Goal: Information Seeking & Learning: Learn about a topic

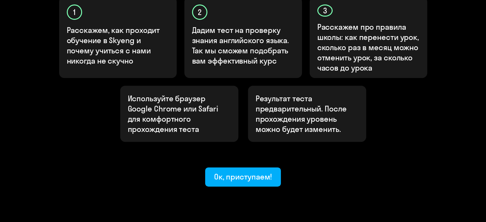
scroll to position [239, 0]
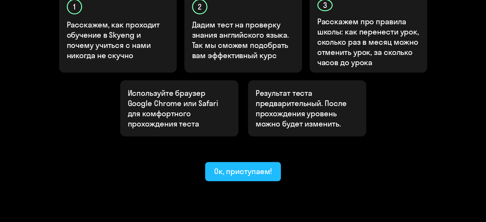
click at [259, 166] on div "Ок, приступаем!" at bounding box center [243, 171] width 58 height 10
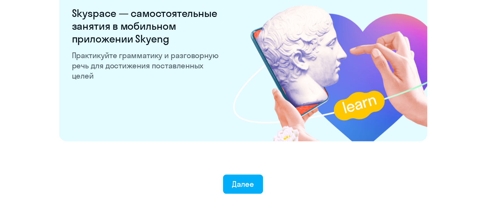
scroll to position [1259, 0]
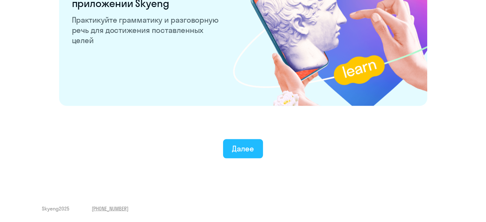
click at [253, 151] on div "Далее" at bounding box center [243, 148] width 22 height 10
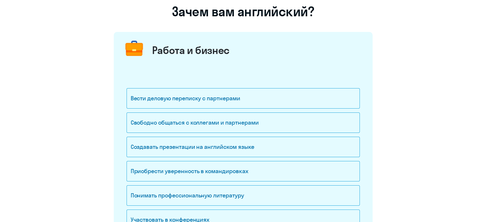
scroll to position [64, 0]
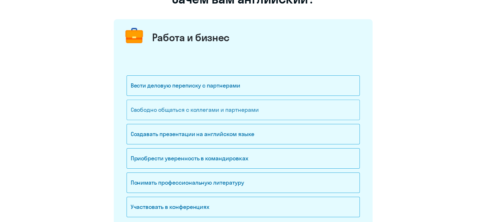
click at [261, 115] on div "Свободно общаться с коллегами и партнерами" at bounding box center [243, 110] width 233 height 20
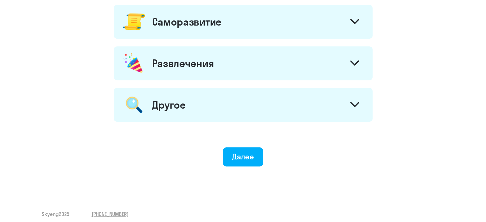
scroll to position [383, 0]
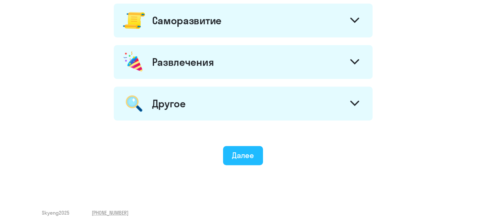
click at [238, 156] on div "Далее" at bounding box center [243, 155] width 22 height 10
